Goal: Task Accomplishment & Management: Manage account settings

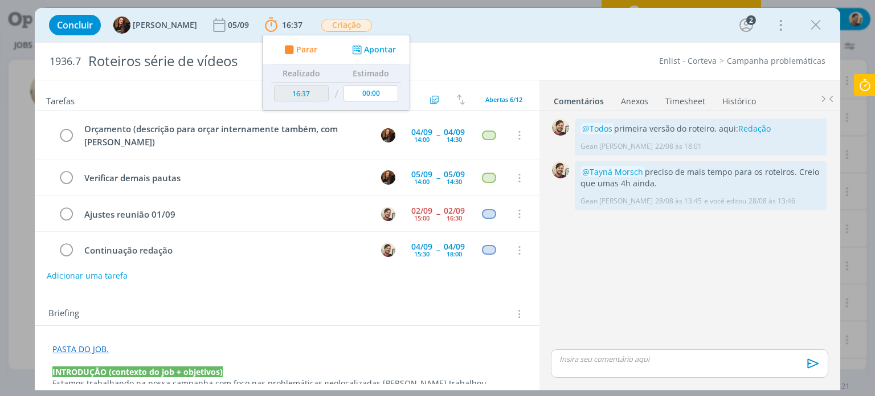
scroll to position [81, 0]
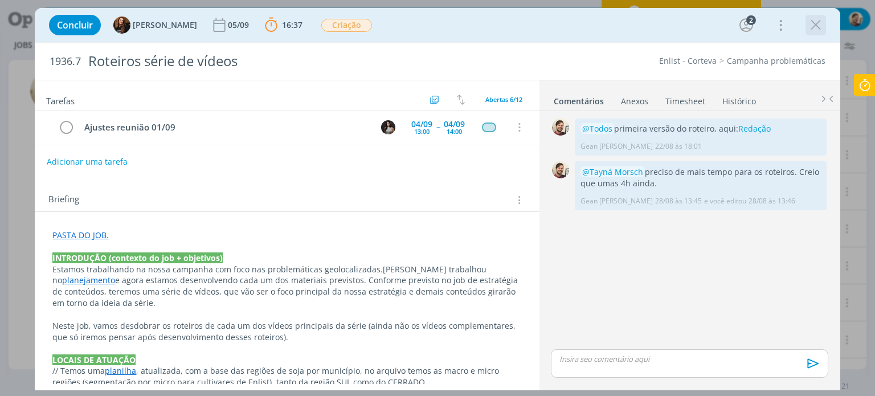
click at [815, 32] on icon "dialog" at bounding box center [815, 25] width 17 height 17
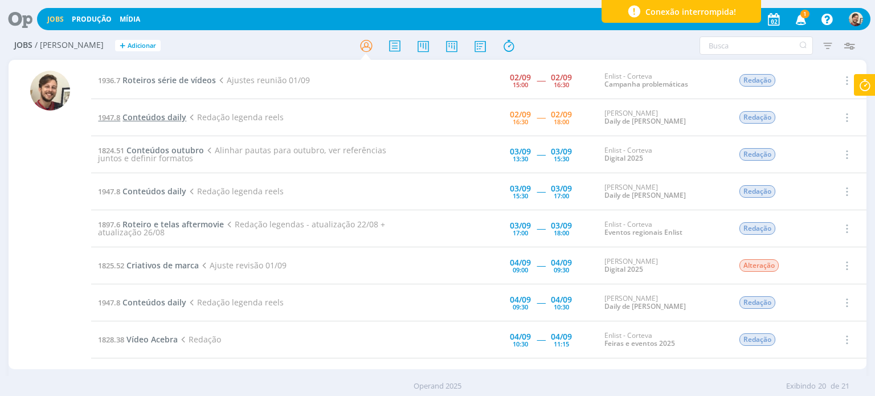
click at [166, 119] on span "Conteúdos daily" at bounding box center [154, 117] width 64 height 11
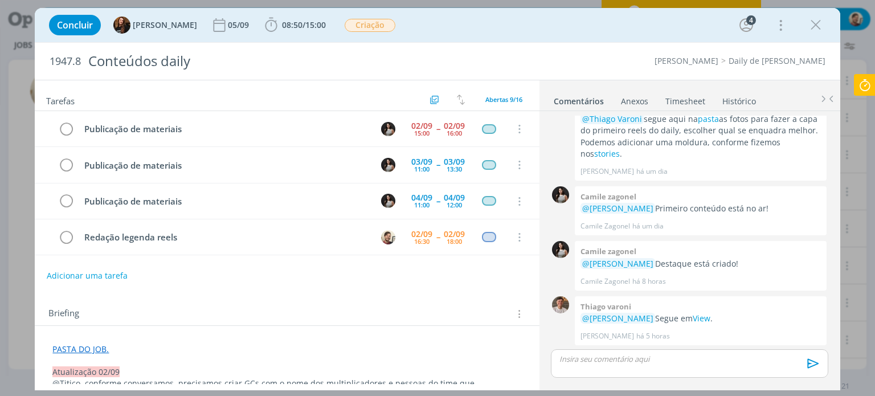
scroll to position [71, 0]
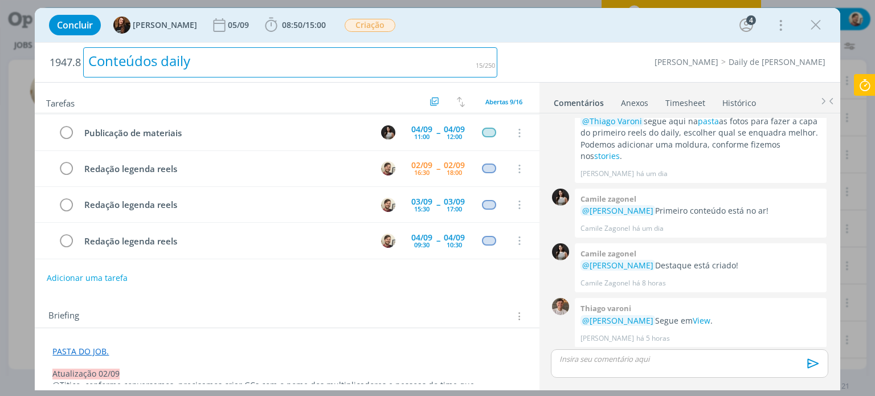
click at [452, 54] on div "Conteúdos daily" at bounding box center [290, 62] width 414 height 30
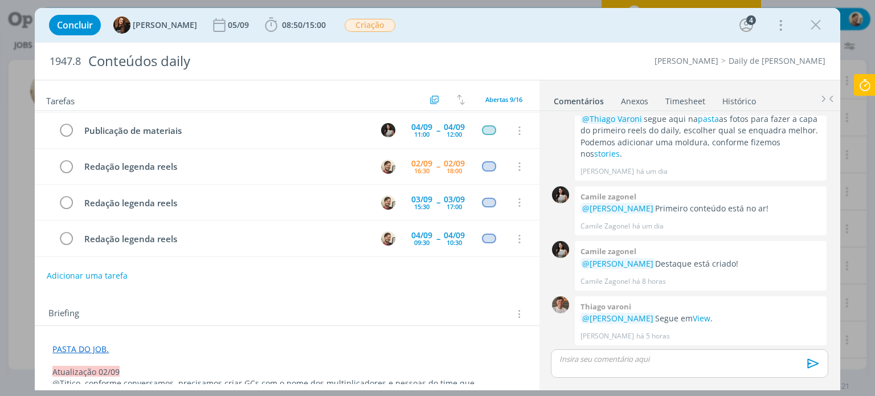
click at [549, 62] on div "Cordius - Corteva Daily de Cordius" at bounding box center [666, 60] width 327 height 11
click at [596, 368] on div "dialog" at bounding box center [689, 363] width 277 height 28
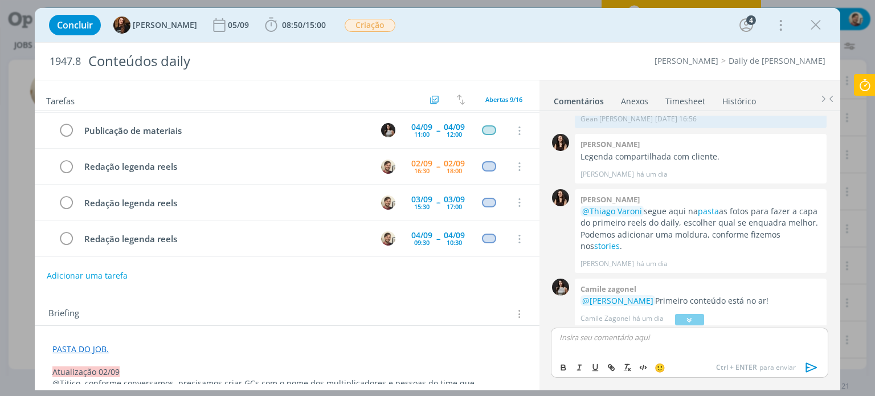
scroll to position [0, 0]
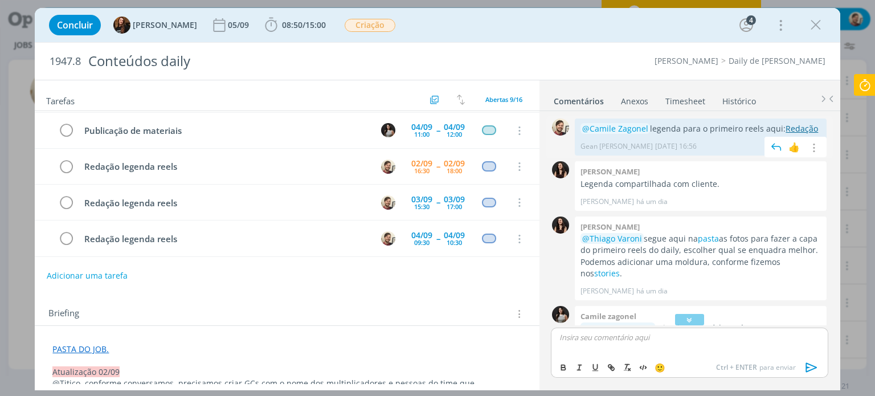
click at [786, 128] on link "Redação" at bounding box center [801, 128] width 32 height 11
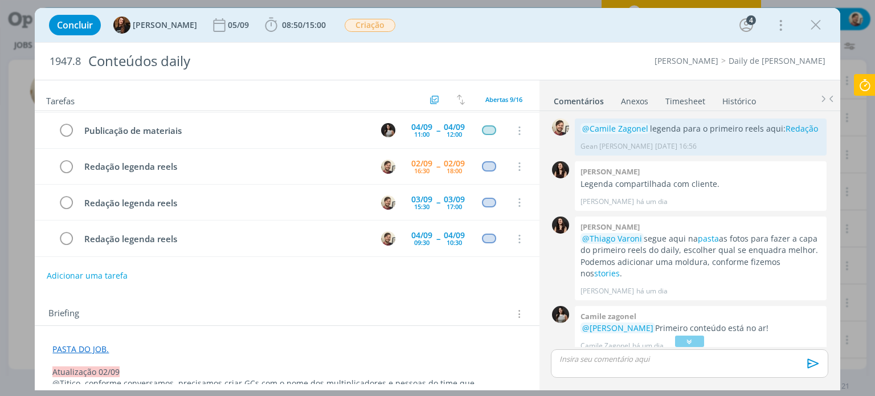
click at [867, 87] on icon at bounding box center [864, 85] width 20 height 22
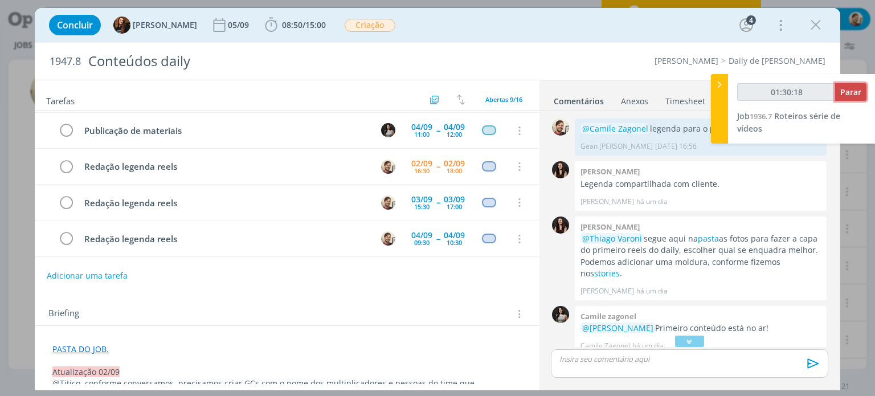
click at [856, 89] on span "Parar" at bounding box center [850, 92] width 21 height 11
type input "01:31:00"
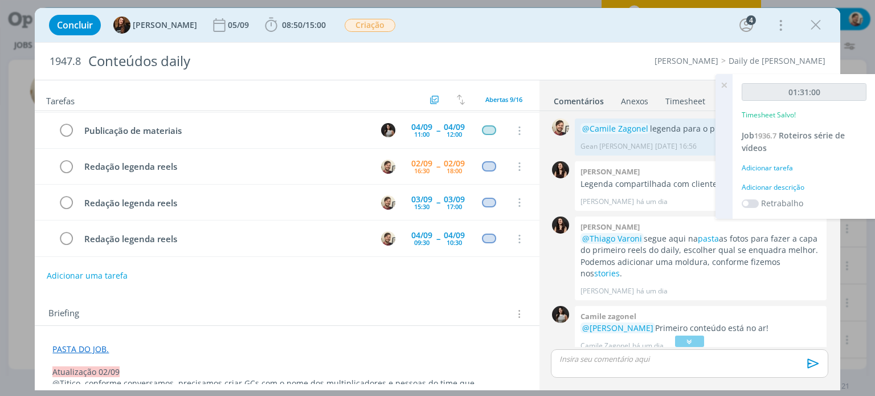
click at [781, 186] on div "Adicionar descrição" at bounding box center [803, 187] width 125 height 10
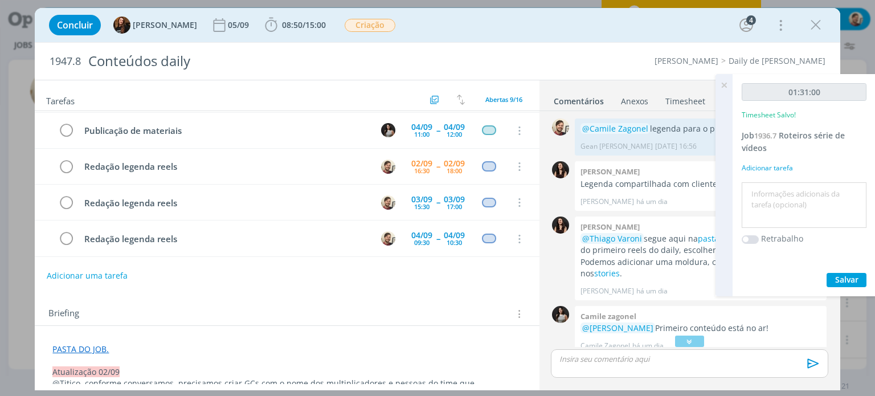
click at [782, 187] on textarea at bounding box center [803, 205] width 119 height 40
type textarea "redação"
click at [843, 277] on span "Salvar" at bounding box center [846, 279] width 23 height 11
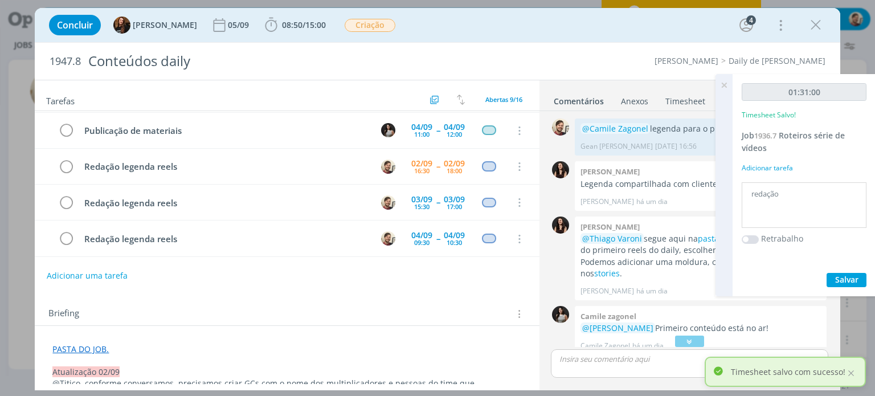
click at [724, 81] on icon at bounding box center [723, 85] width 20 height 22
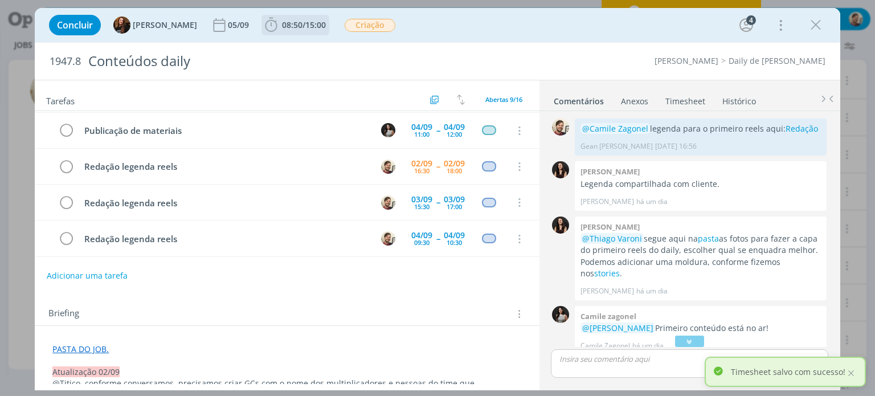
click at [302, 29] on span "/" at bounding box center [303, 24] width 3 height 11
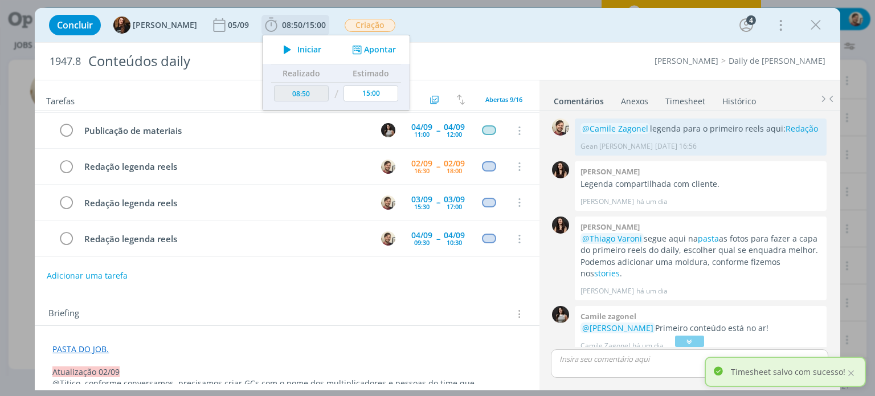
click at [291, 56] on button "Iniciar" at bounding box center [299, 50] width 45 height 16
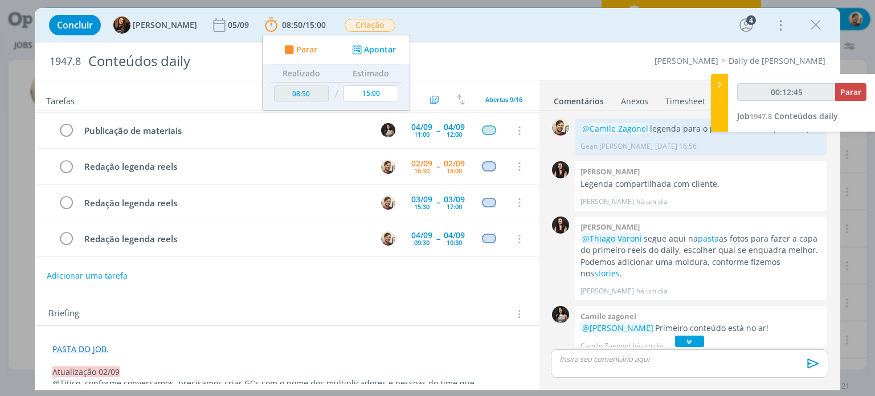
click at [680, 339] on div "dialog" at bounding box center [689, 340] width 28 height 11
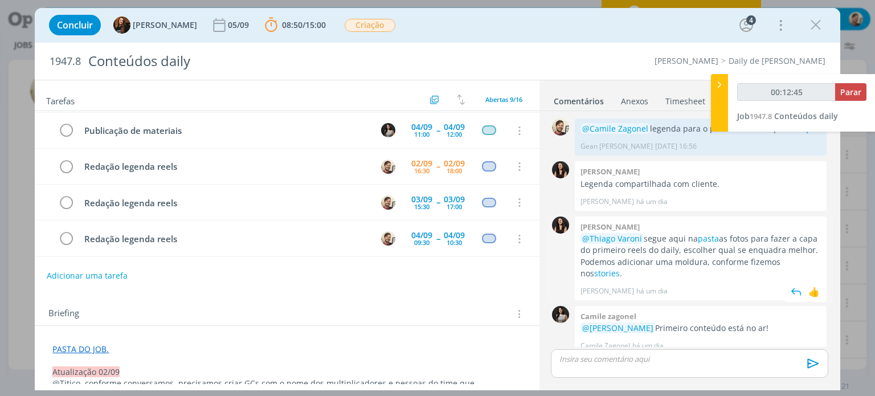
scroll to position [120, 0]
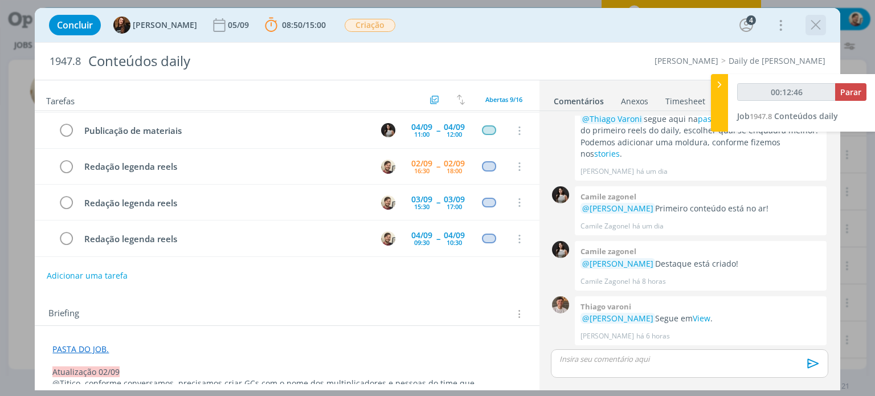
click at [813, 27] on icon "dialog" at bounding box center [815, 25] width 17 height 17
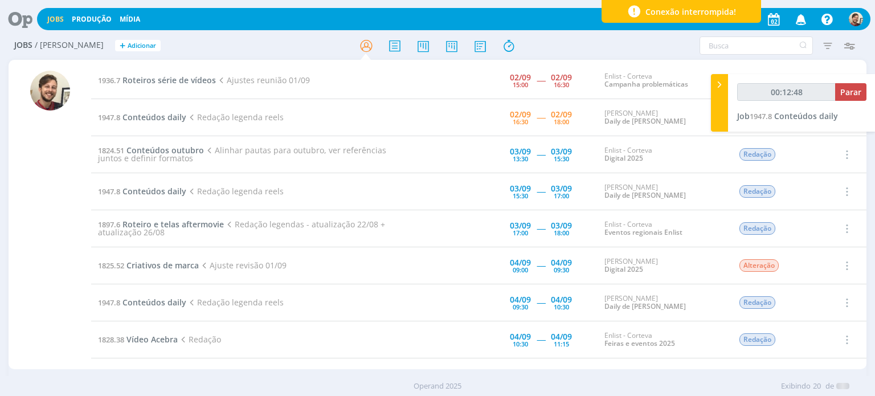
click at [26, 15] on icon at bounding box center [16, 19] width 23 height 22
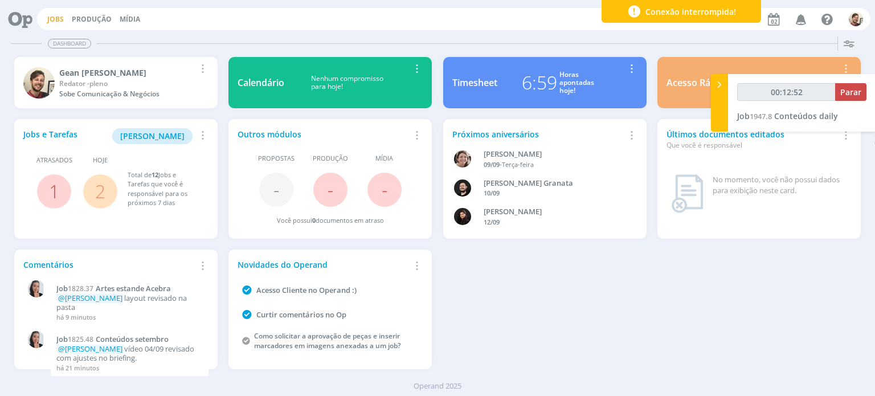
click at [59, 19] on link "Jobs" at bounding box center [55, 19] width 17 height 10
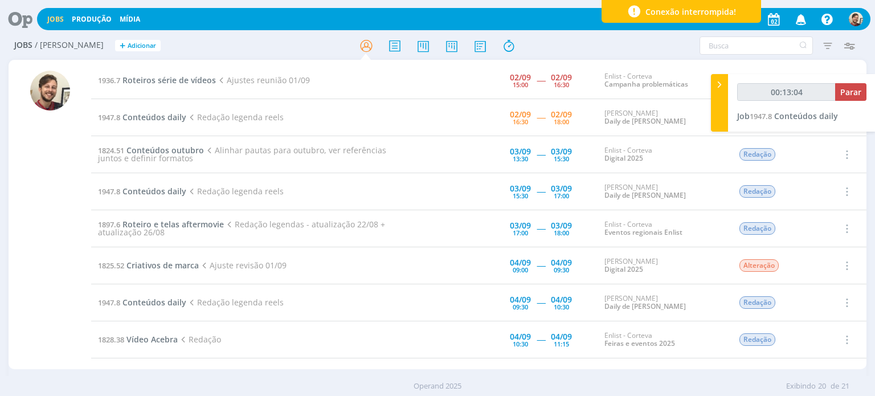
click at [28, 19] on icon at bounding box center [16, 19] width 23 height 22
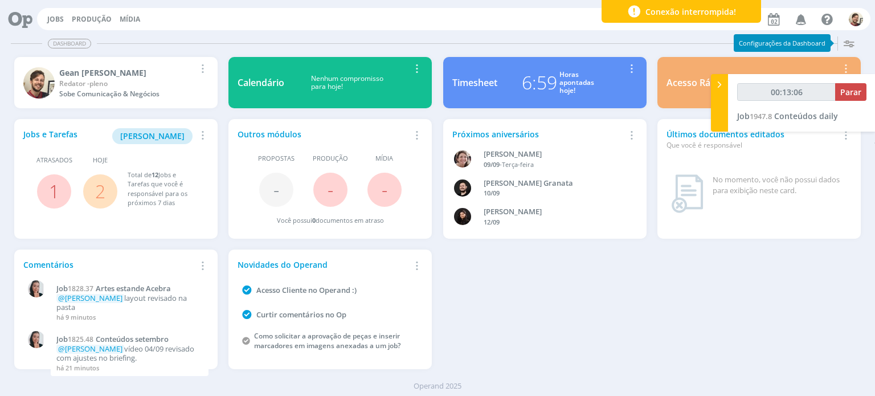
click at [506, 75] on div "6:59 Horas apontadas hoje!" at bounding box center [558, 82] width 122 height 27
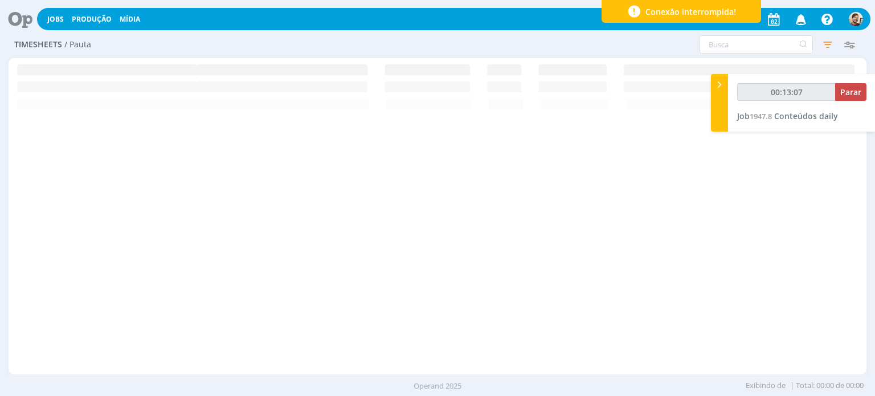
type input "00:13:08"
click at [720, 106] on div at bounding box center [719, 103] width 17 height 58
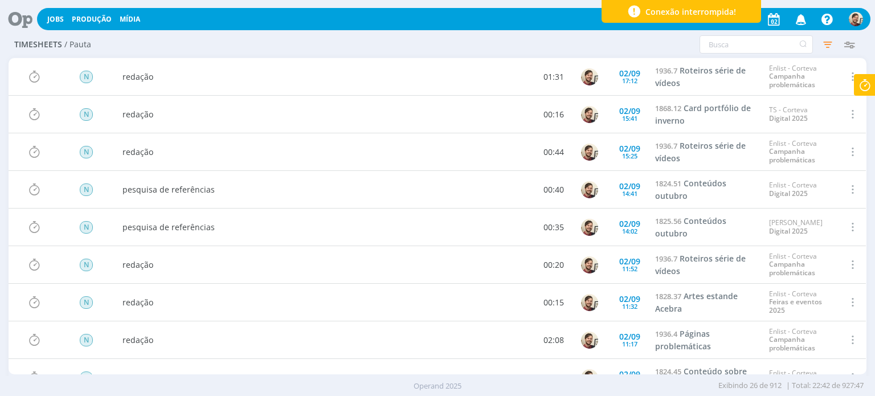
drag, startPoint x: 496, startPoint y: 47, endPoint x: 492, endPoint y: 58, distance: 12.1
click at [496, 47] on div "Timesheets / Pauta Atenção! Novo comportamento nos filtros de Pautas e Relatóri…" at bounding box center [437, 45] width 857 height 26
click at [23, 19] on icon at bounding box center [16, 19] width 23 height 22
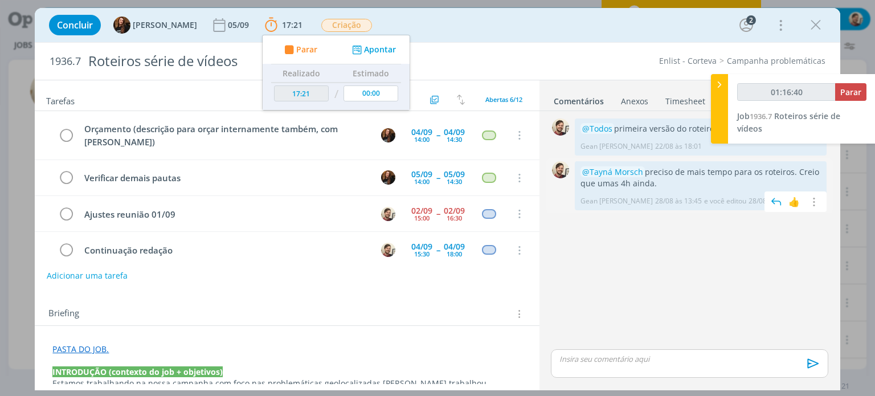
scroll to position [48, 0]
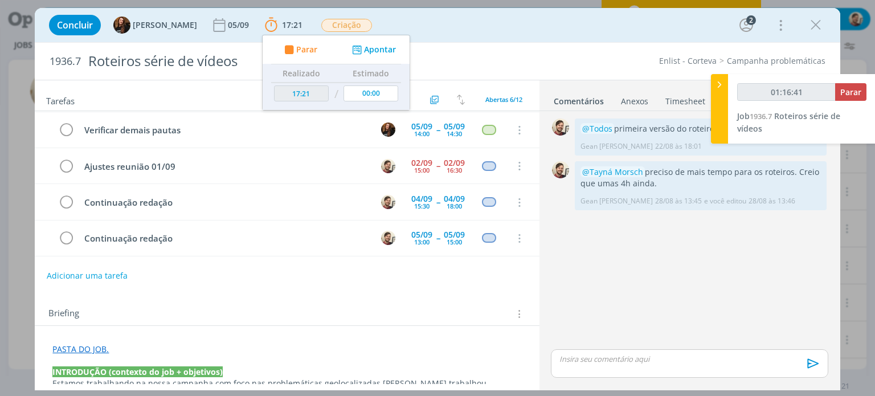
type input "01:16:42"
click at [719, 121] on div at bounding box center [719, 108] width 17 height 69
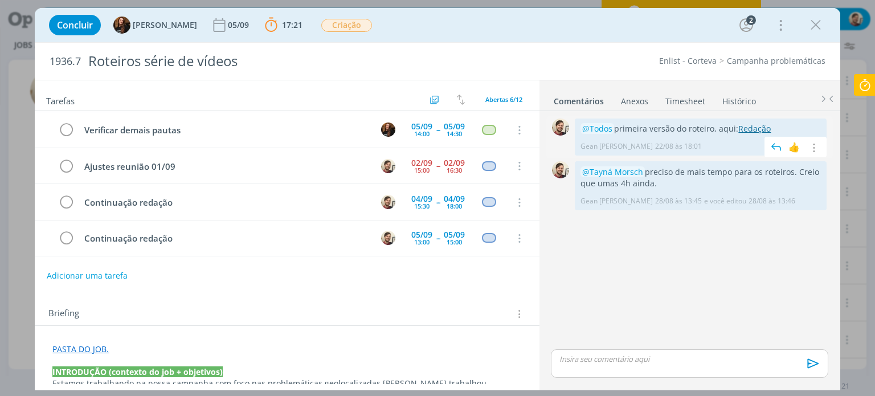
click at [744, 129] on link "Redação" at bounding box center [754, 128] width 32 height 11
click at [863, 90] on icon at bounding box center [864, 85] width 20 height 22
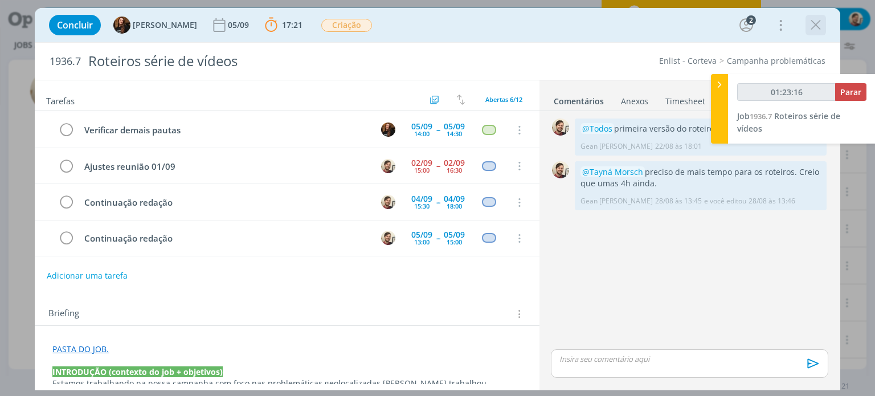
click at [818, 27] on icon "dialog" at bounding box center [815, 25] width 17 height 17
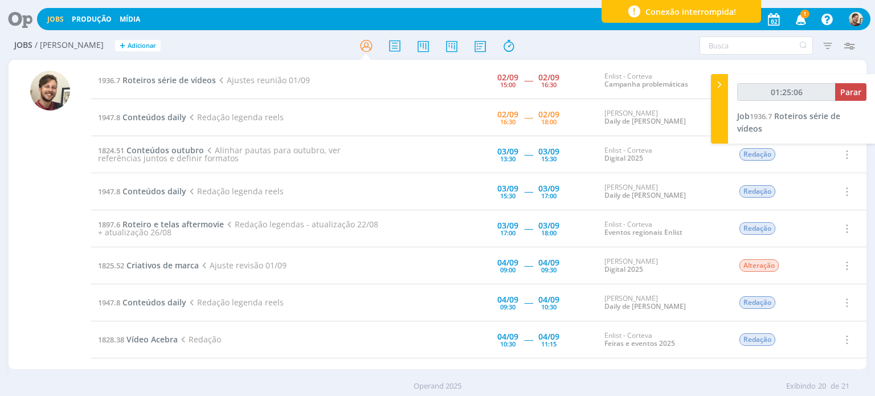
click at [801, 20] on icon "button" at bounding box center [801, 18] width 20 height 19
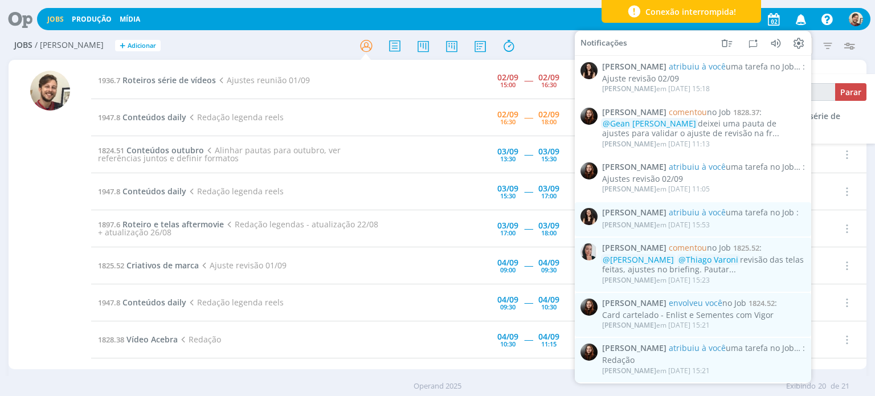
click at [801, 20] on icon "button" at bounding box center [801, 18] width 20 height 19
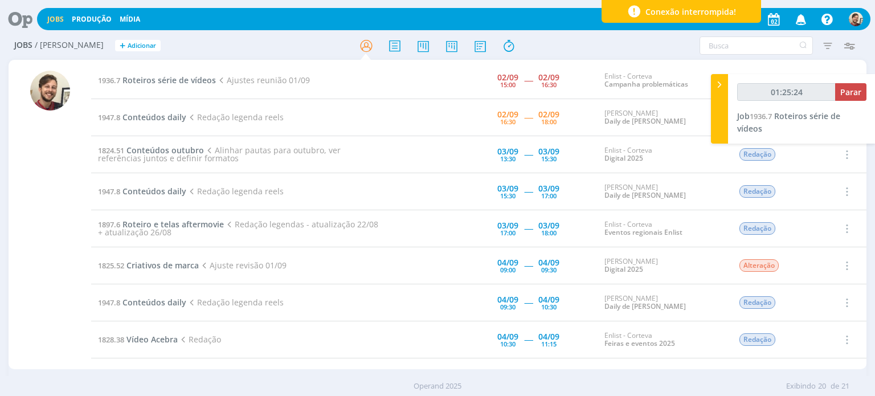
type input "01:27:26"
type input "00:23:05"
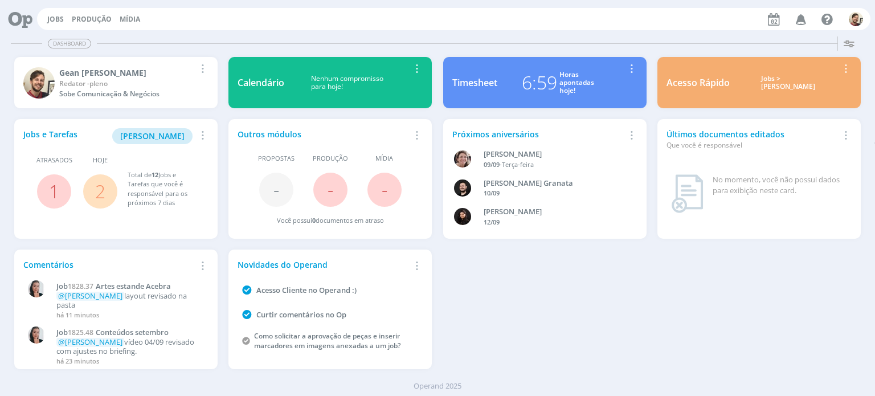
click at [547, 83] on div "6:59" at bounding box center [539, 82] width 35 height 27
click at [522, 83] on div "6:59" at bounding box center [539, 82] width 35 height 27
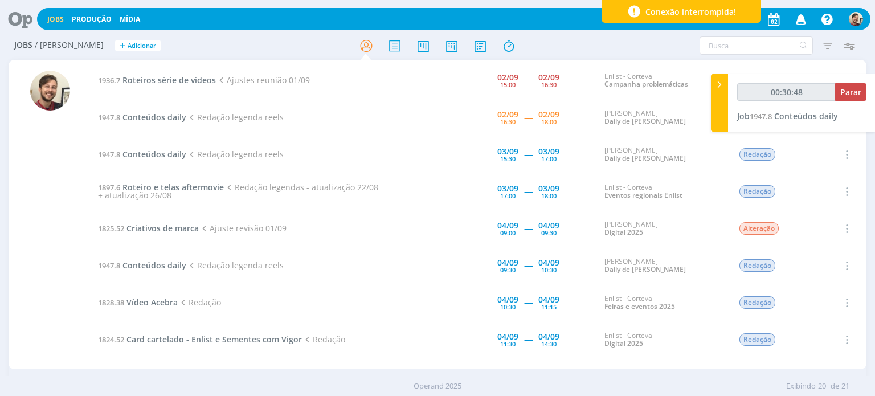
drag, startPoint x: 0, startPoint y: 0, endPoint x: 163, endPoint y: 79, distance: 180.8
click at [163, 79] on span "Roteiros série de vídeos" at bounding box center [168, 80] width 93 height 11
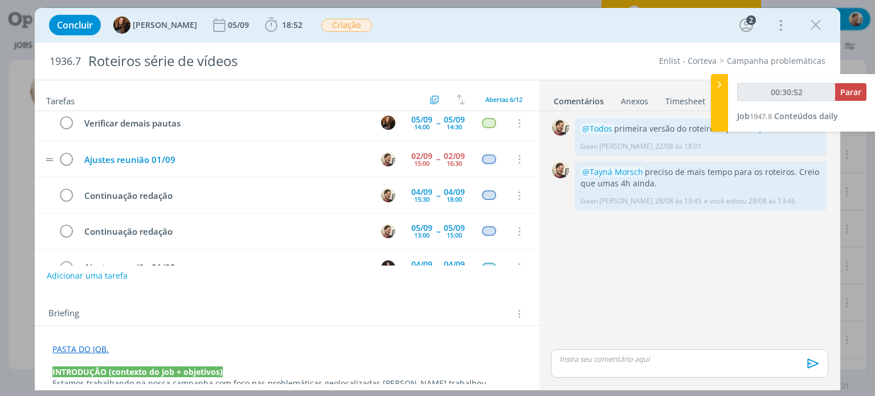
scroll to position [57, 0]
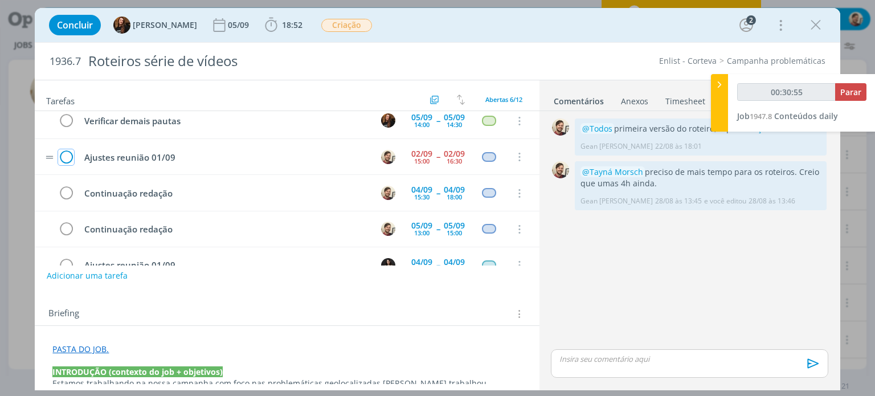
click at [65, 154] on icon "dialog" at bounding box center [66, 157] width 16 height 17
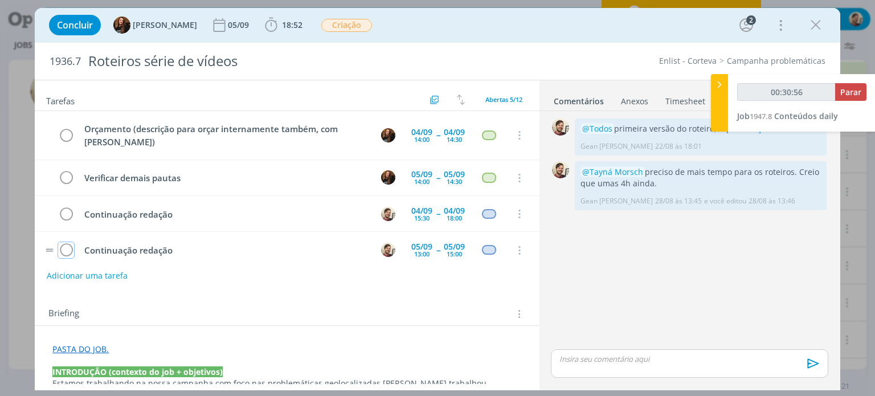
scroll to position [0, 0]
click at [813, 28] on icon "dialog" at bounding box center [815, 25] width 17 height 17
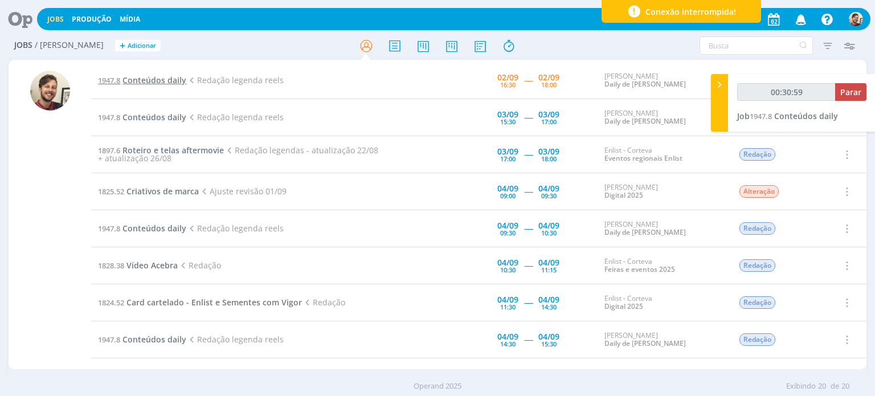
click at [153, 81] on span "Conteúdos daily" at bounding box center [154, 80] width 64 height 11
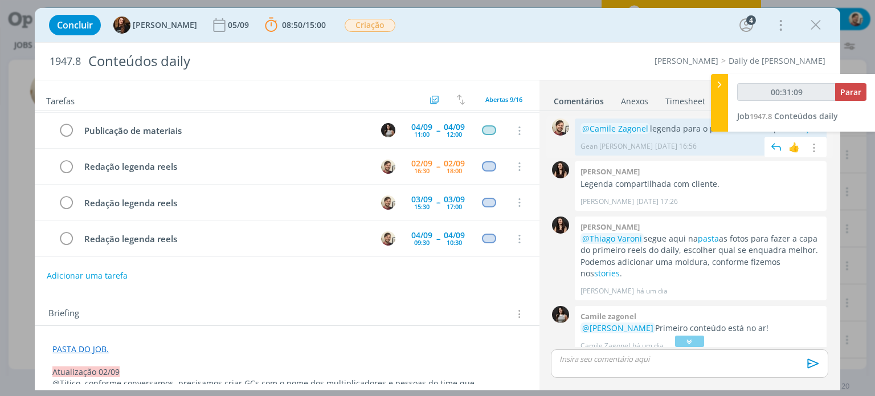
type input "00:31:10"
click at [717, 115] on div at bounding box center [719, 103] width 17 height 58
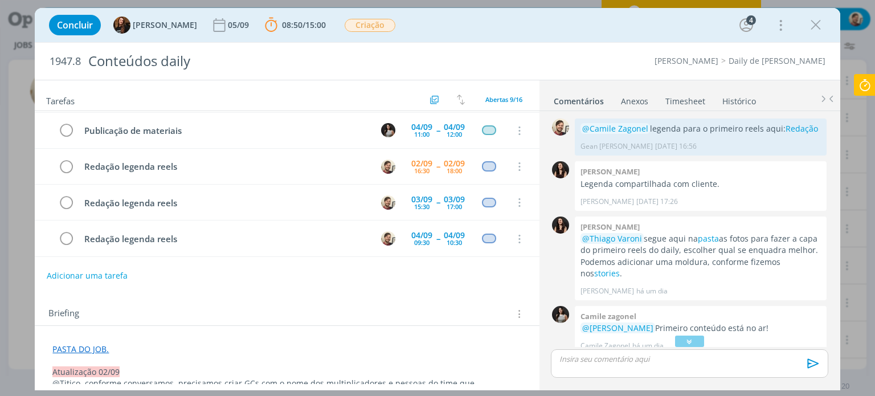
click at [615, 355] on p "dialog" at bounding box center [689, 359] width 259 height 10
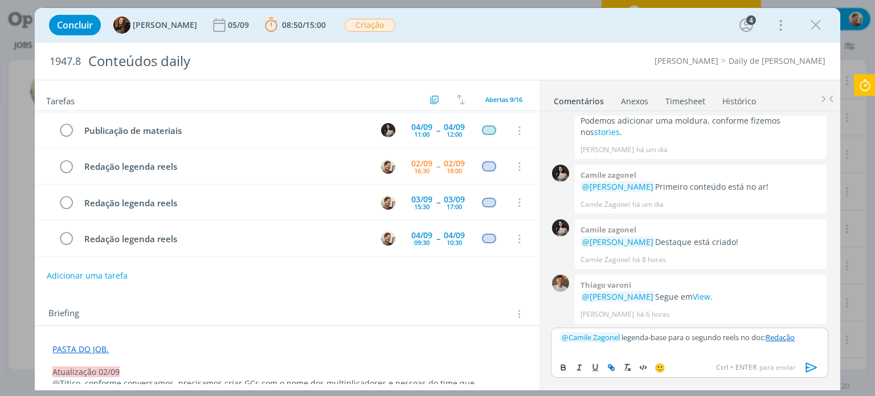
click at [814, 371] on icon "dialog" at bounding box center [811, 367] width 17 height 17
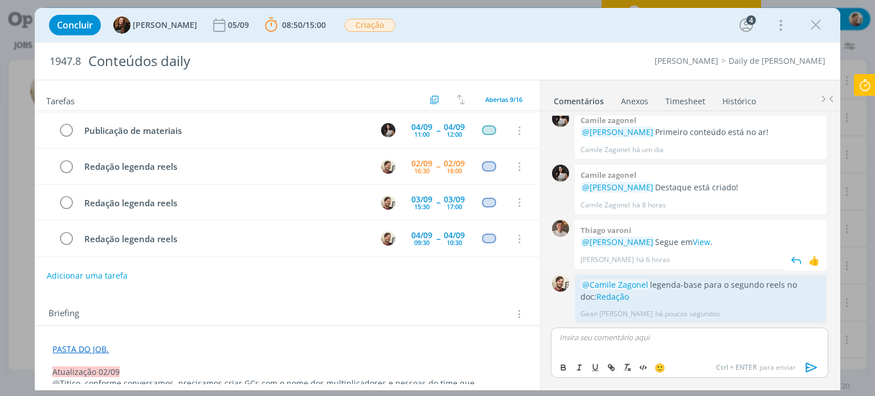
scroll to position [196, 0]
click at [859, 88] on icon at bounding box center [864, 85] width 20 height 22
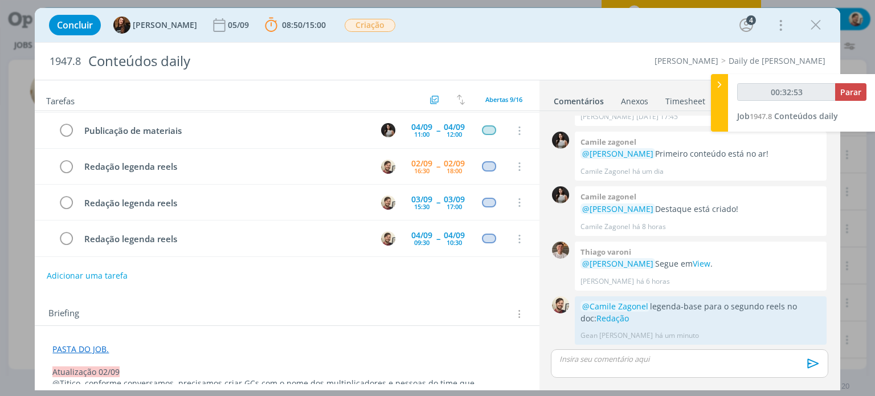
type input "00:32:54"
click at [854, 88] on span "Parar" at bounding box center [850, 92] width 21 height 11
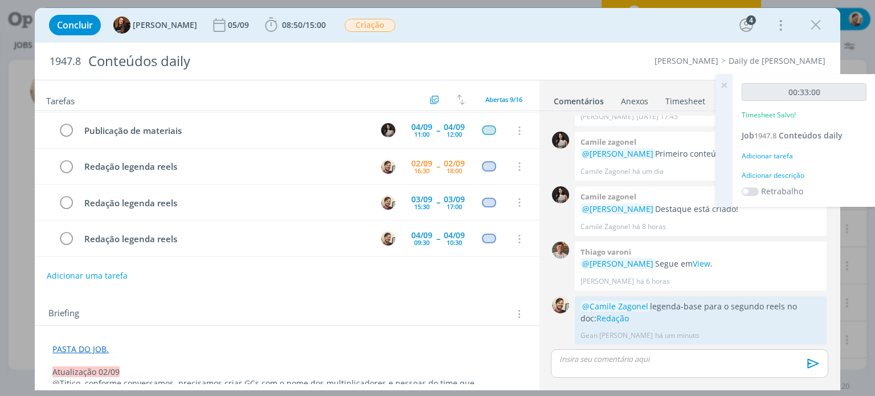
click at [765, 177] on div "Adicionar descrição" at bounding box center [803, 175] width 125 height 10
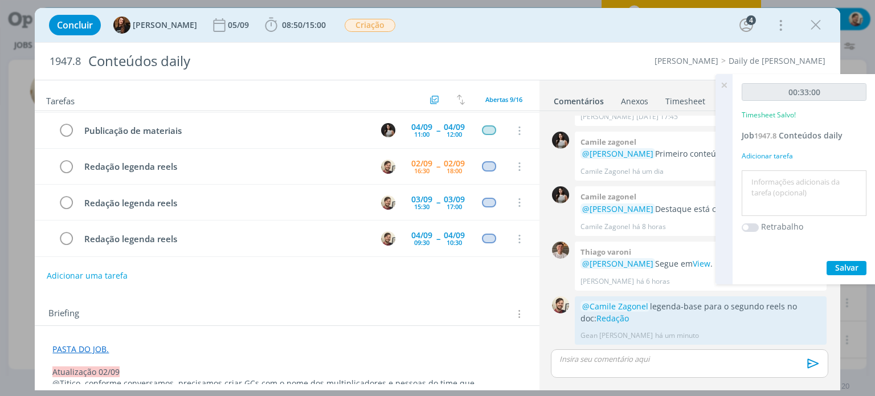
click at [770, 181] on textarea at bounding box center [803, 193] width 119 height 40
type textarea "redação"
drag, startPoint x: 838, startPoint y: 264, endPoint x: 754, endPoint y: 120, distance: 166.1
click at [838, 264] on span "Salvar" at bounding box center [846, 267] width 23 height 11
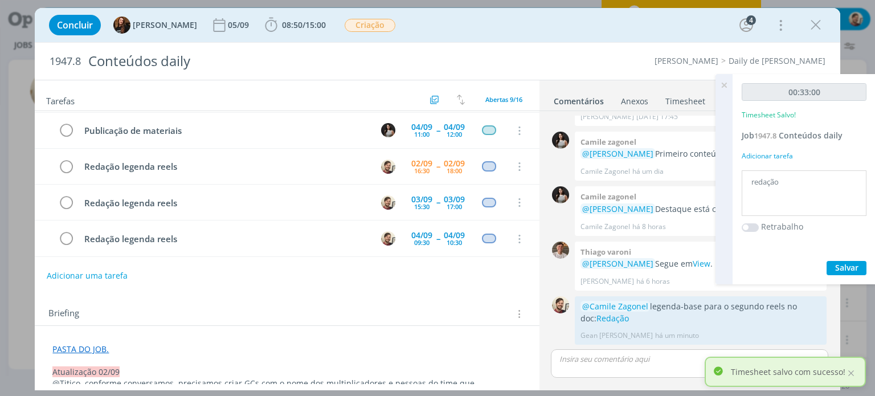
click at [720, 85] on icon at bounding box center [723, 85] width 20 height 22
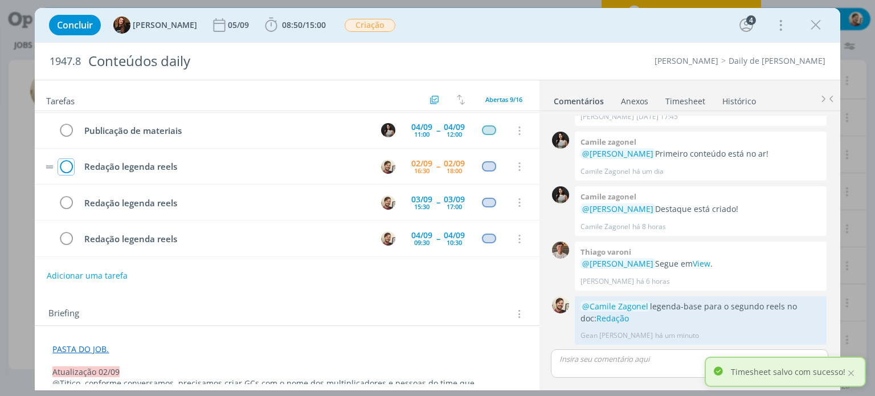
click at [65, 160] on icon "dialog" at bounding box center [66, 166] width 16 height 17
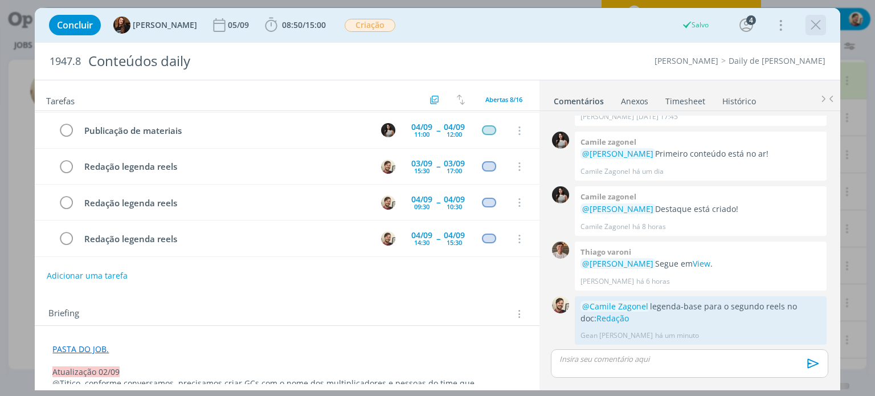
click at [814, 26] on icon "dialog" at bounding box center [815, 25] width 17 height 17
